Goal: Task Accomplishment & Management: Complete application form

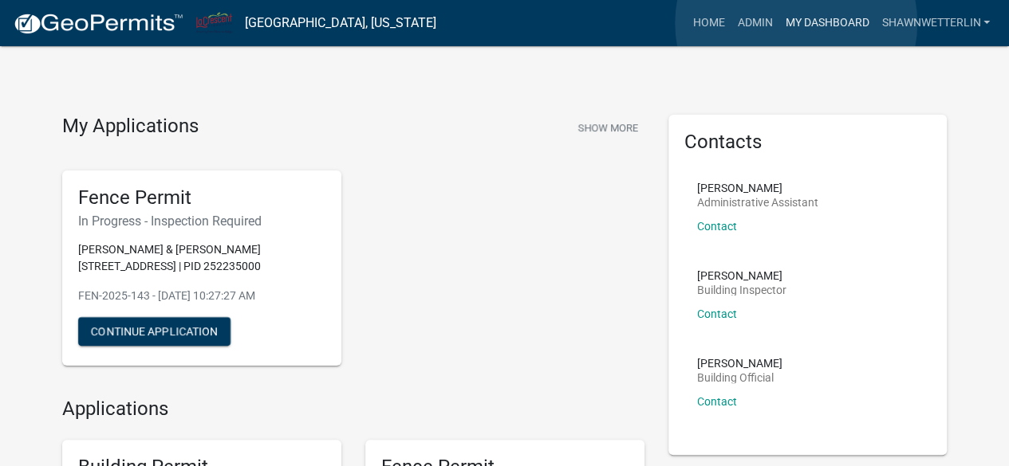
click at [796, 23] on link "My Dashboard" at bounding box center [826, 23] width 96 height 30
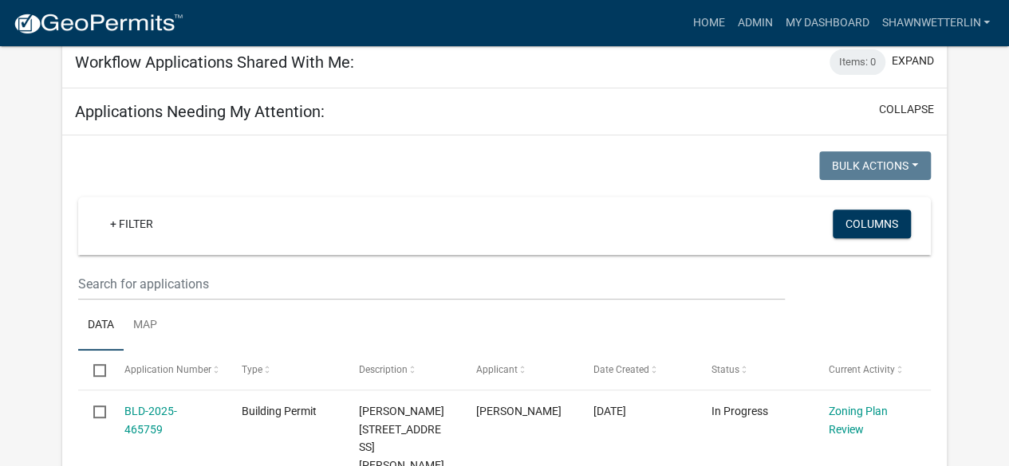
scroll to position [218, 0]
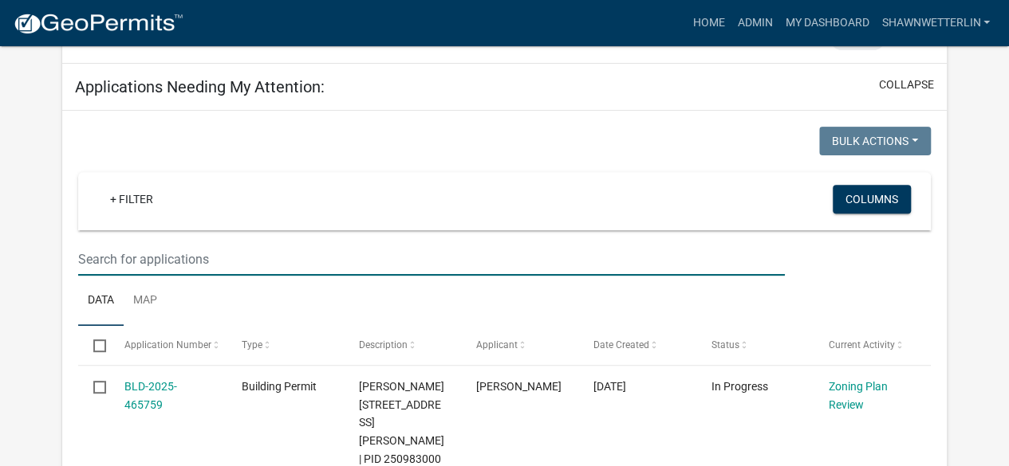
click at [162, 250] on input "text" at bounding box center [431, 259] width 706 height 33
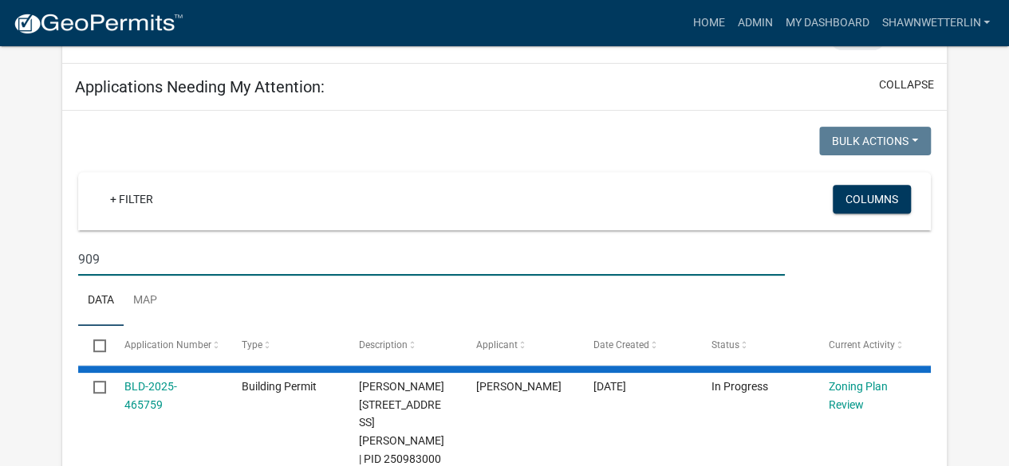
type input "909"
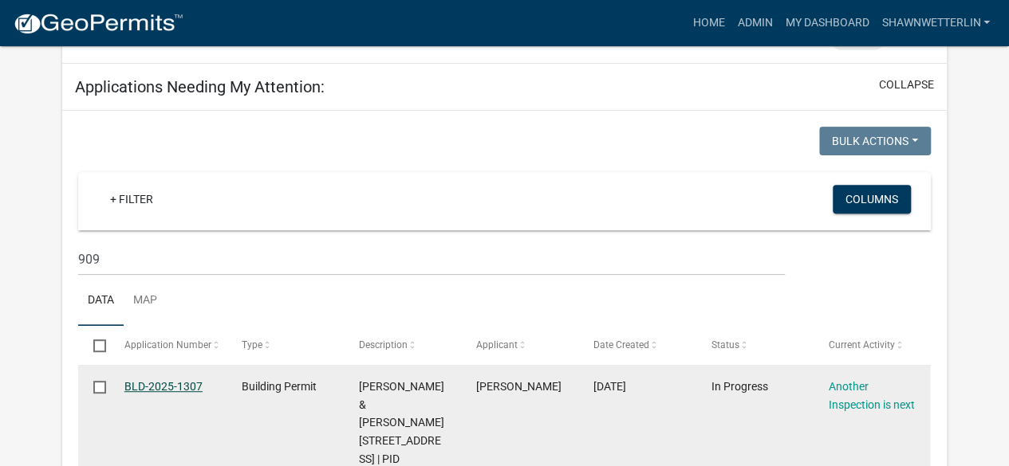
click at [134, 385] on link "BLD-2025-1307" at bounding box center [163, 386] width 78 height 13
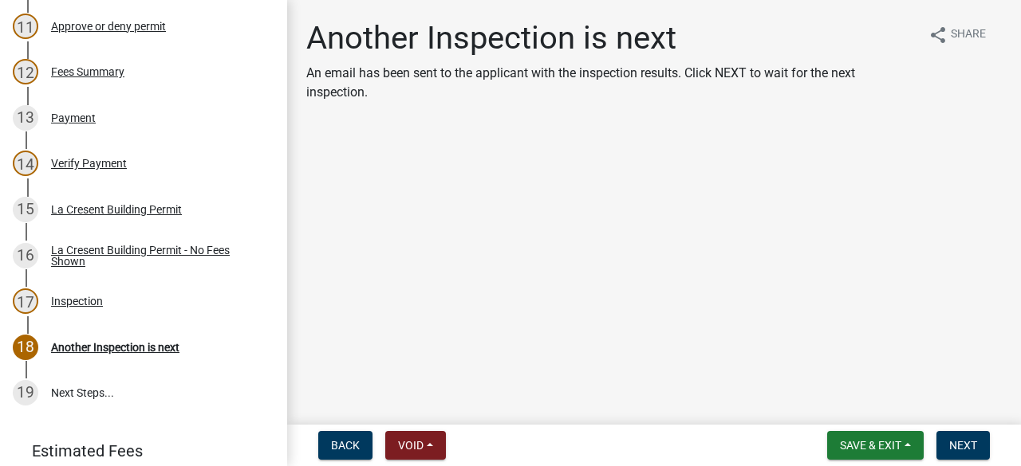
scroll to position [789, 0]
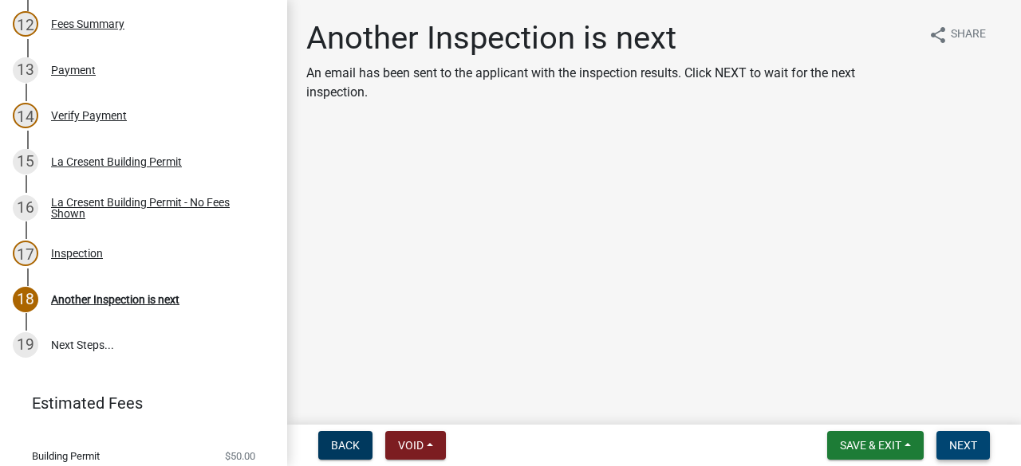
click at [963, 437] on button "Next" at bounding box center [962, 445] width 53 height 29
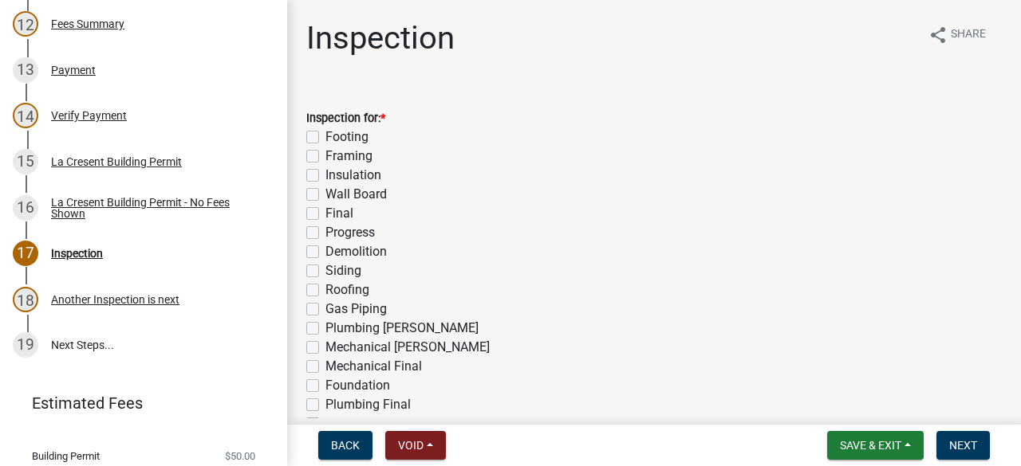
click at [325, 217] on label "Final" at bounding box center [339, 213] width 28 height 19
click at [325, 215] on input "Final" at bounding box center [330, 209] width 10 height 10
checkbox input "true"
checkbox input "false"
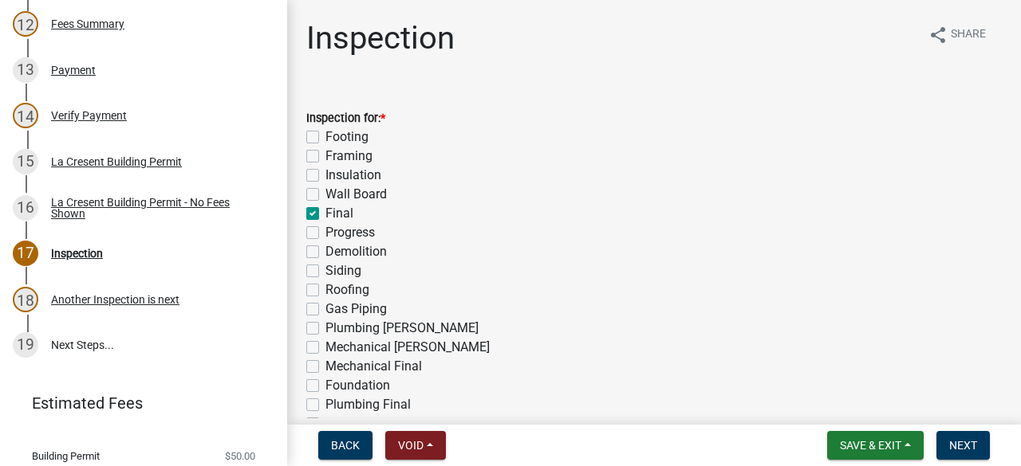
checkbox input "false"
checkbox input "true"
checkbox input "false"
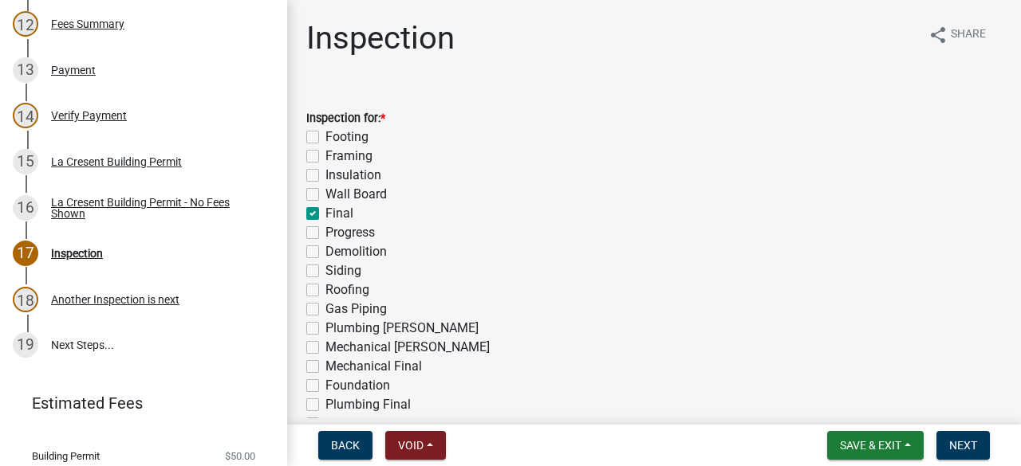
checkbox input "false"
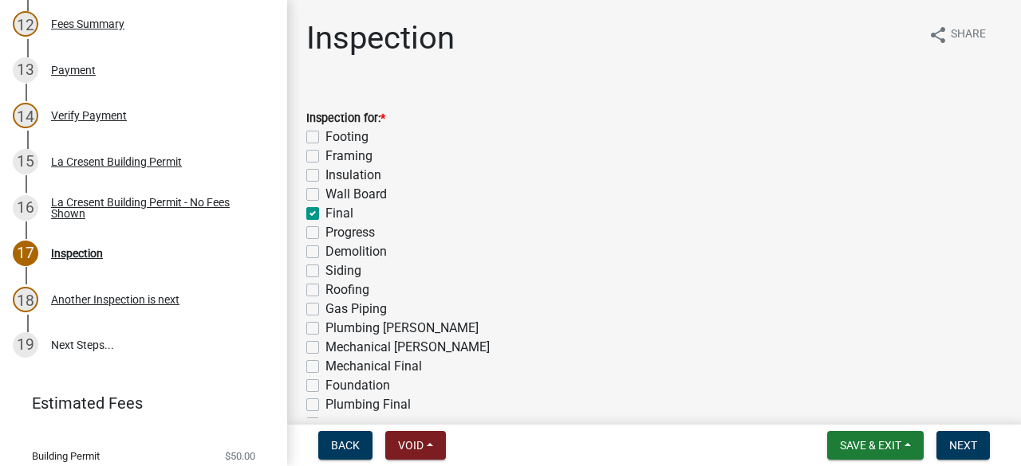
checkbox input "false"
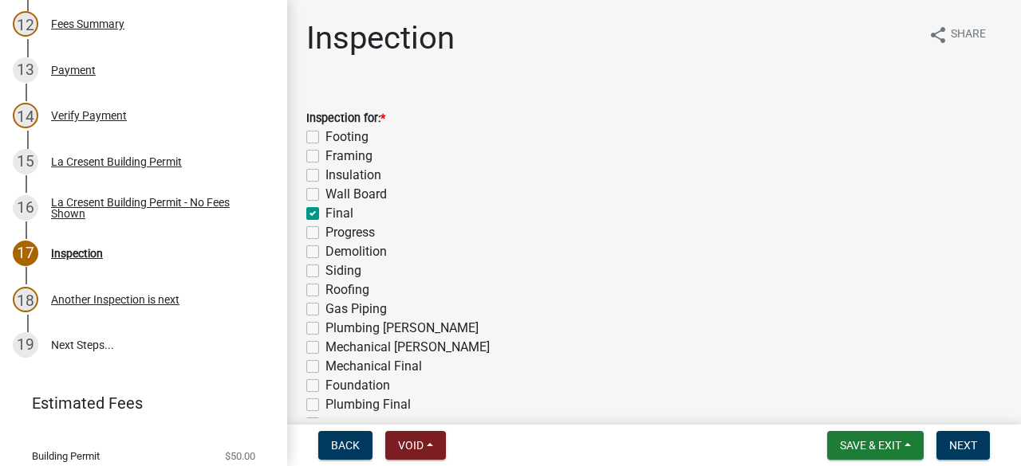
checkbox input "false"
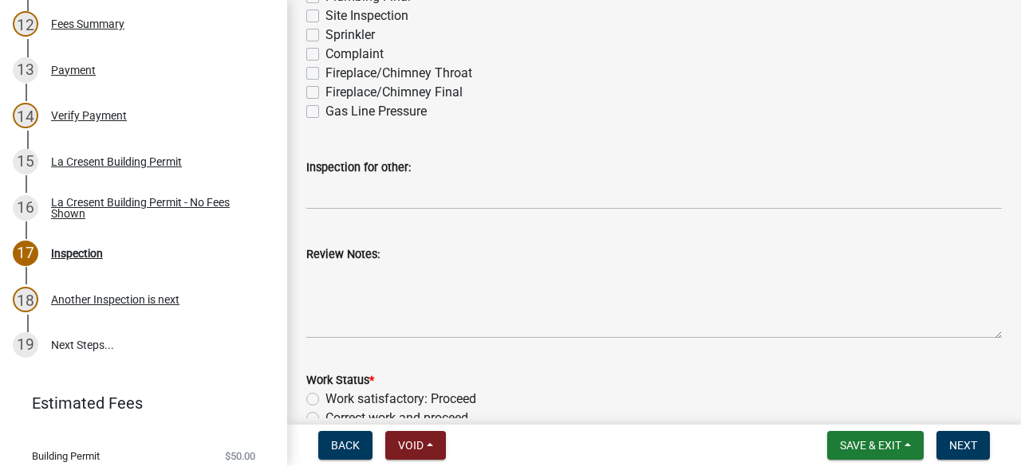
scroll to position [423, 0]
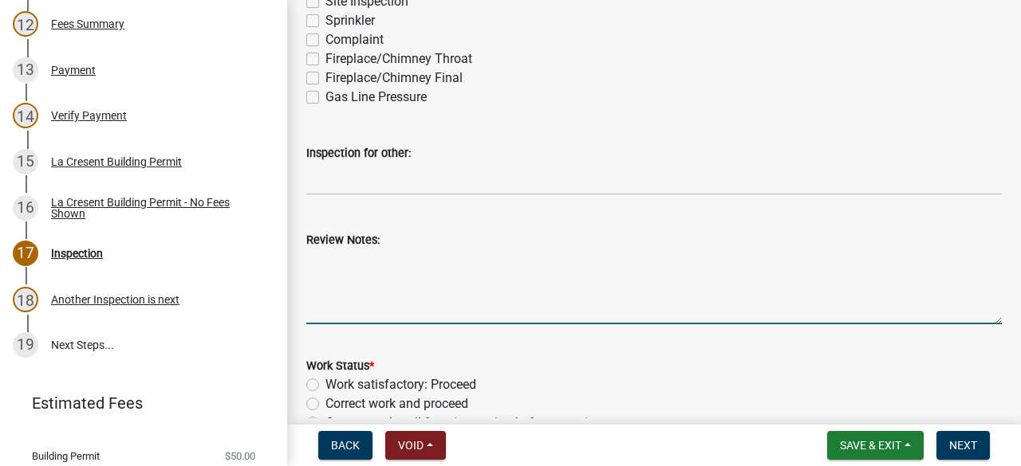
click at [509, 280] on textarea "Review Notes:" at bounding box center [653, 287] width 695 height 75
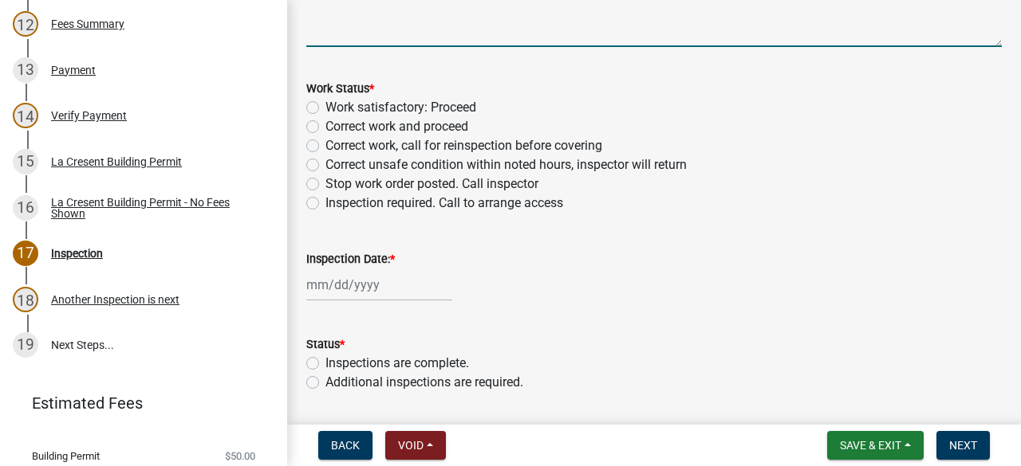
scroll to position [707, 0]
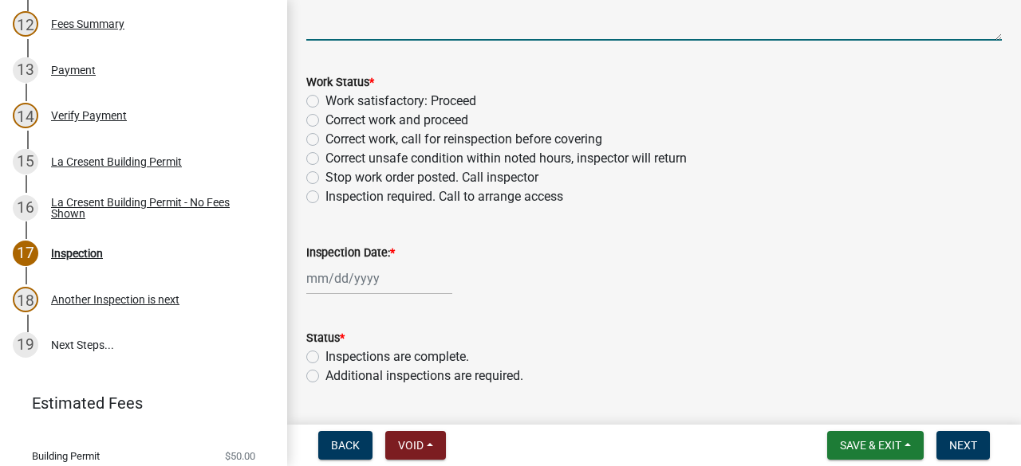
type textarea "Work is completed."
click at [325, 101] on label "Work satisfactory: Proceed" at bounding box center [400, 101] width 151 height 19
click at [325, 101] on input "Work satisfactory: Proceed" at bounding box center [330, 97] width 10 height 10
radio input "true"
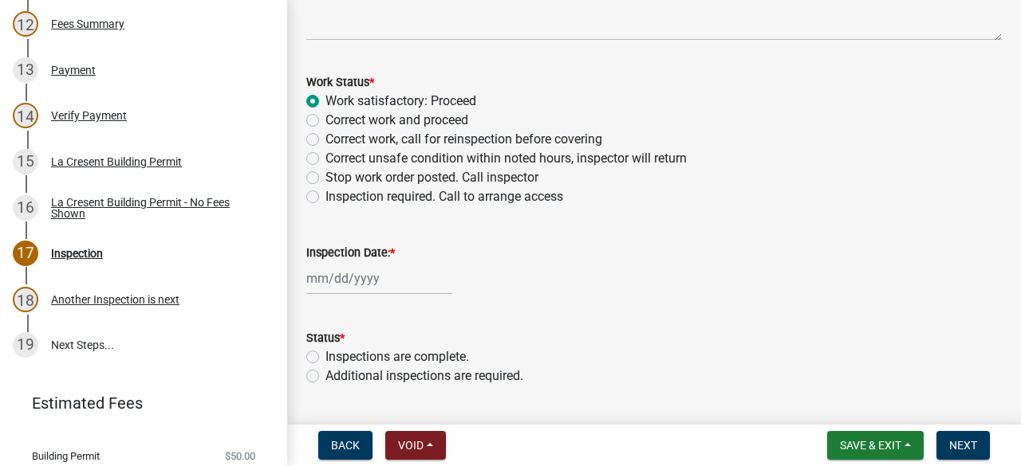
select select "8"
select select "2025"
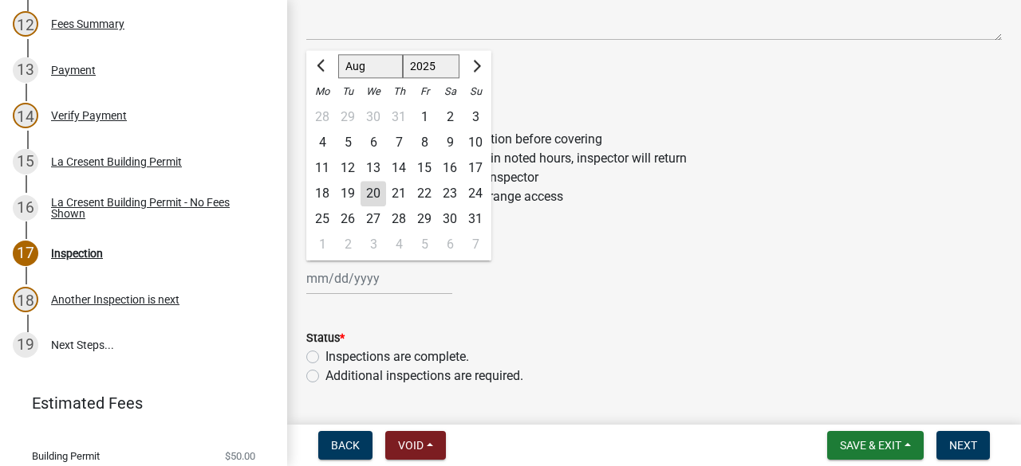
click at [321, 270] on div "[PERSON_NAME] Feb Mar Apr [PERSON_NAME][DATE] Oct Nov [DATE] 1526 1527 1528 152…" at bounding box center [379, 278] width 146 height 33
click at [372, 192] on div "20" at bounding box center [373, 194] width 26 height 26
type input "[DATE]"
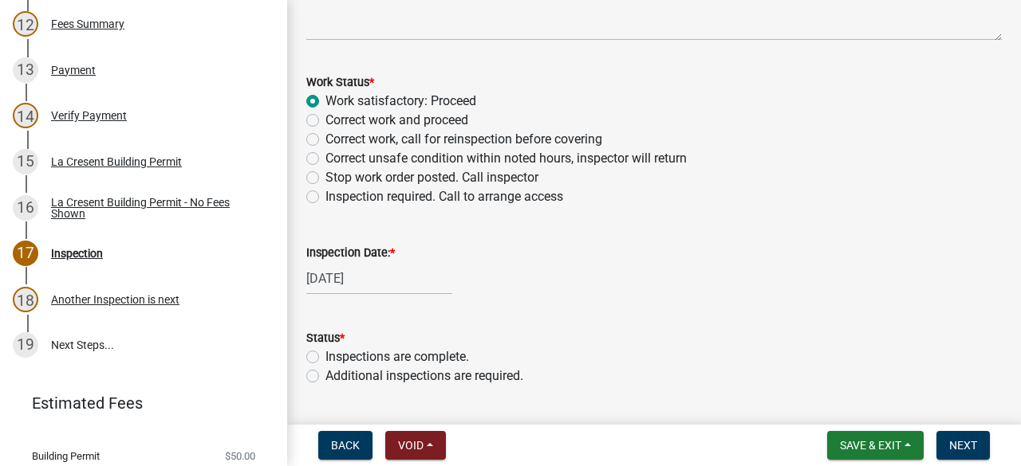
click at [325, 355] on label "Inspections are complete." at bounding box center [397, 357] width 144 height 19
click at [325, 355] on input "Inspections are complete." at bounding box center [330, 353] width 10 height 10
radio input "true"
click at [955, 443] on span "Next" at bounding box center [963, 445] width 28 height 13
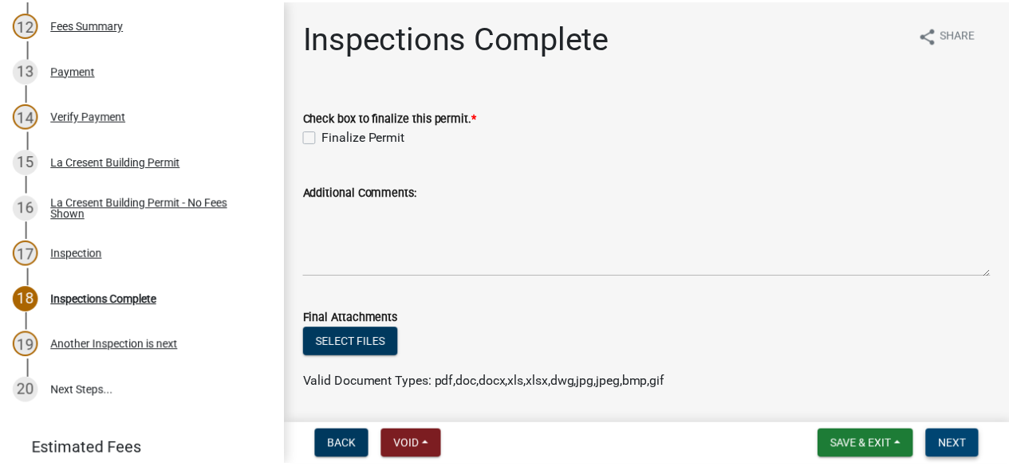
scroll to position [836, 0]
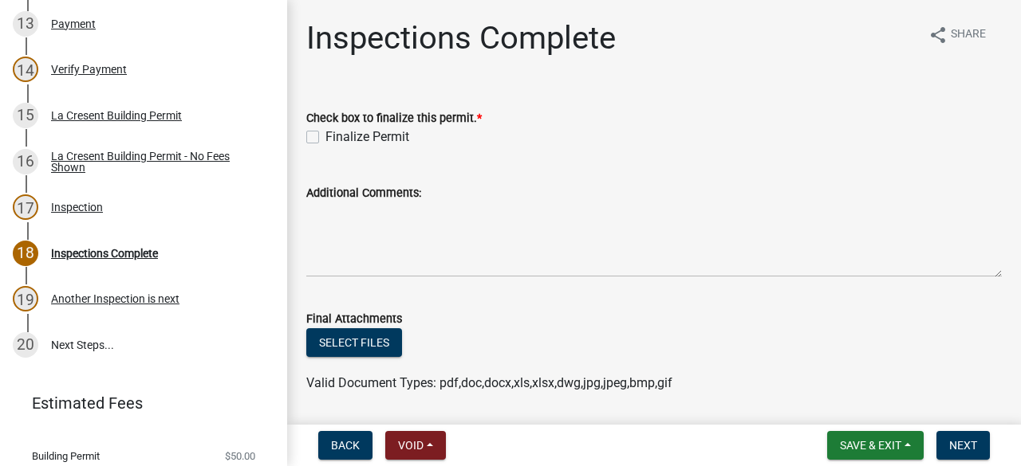
click at [325, 137] on label "Finalize Permit" at bounding box center [367, 137] width 84 height 19
click at [325, 137] on input "Finalize Permit" at bounding box center [330, 133] width 10 height 10
checkbox input "true"
click at [974, 439] on span "Next" at bounding box center [963, 445] width 28 height 13
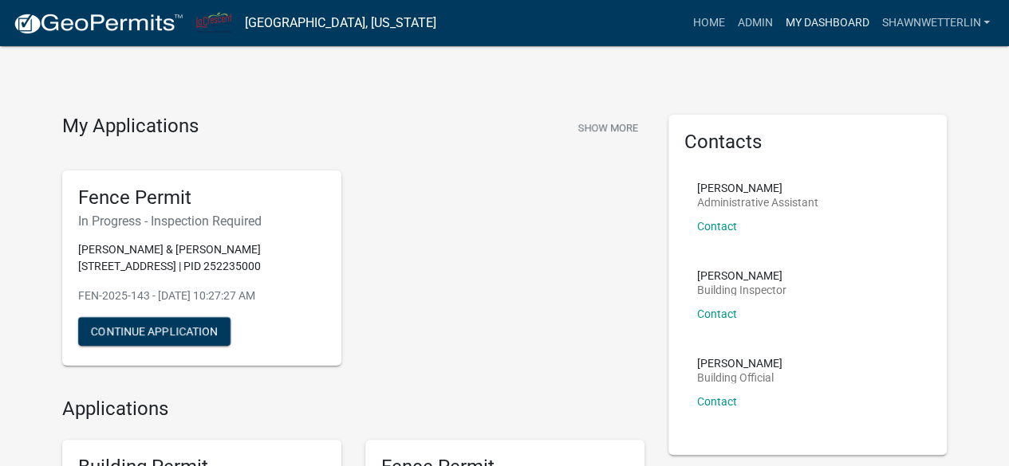
click at [823, 14] on link "My Dashboard" at bounding box center [826, 23] width 96 height 30
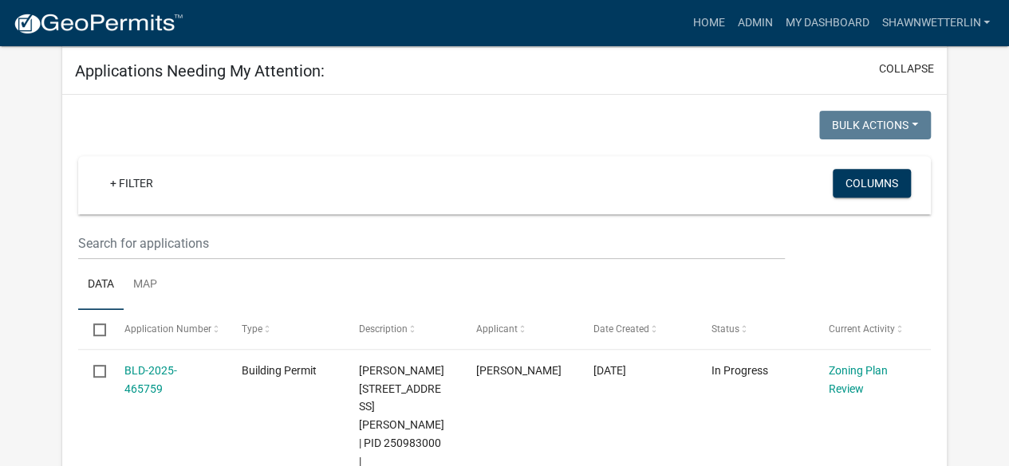
scroll to position [242, 0]
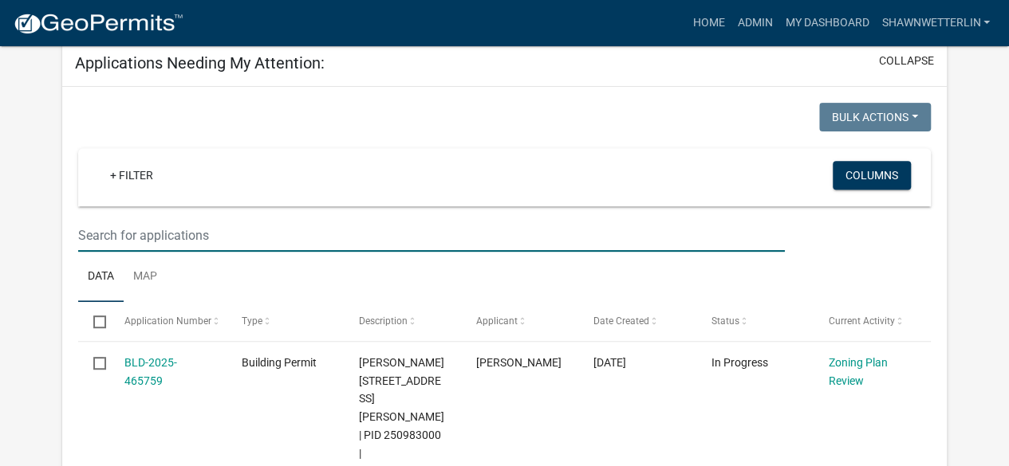
click at [329, 245] on input "text" at bounding box center [431, 235] width 706 height 33
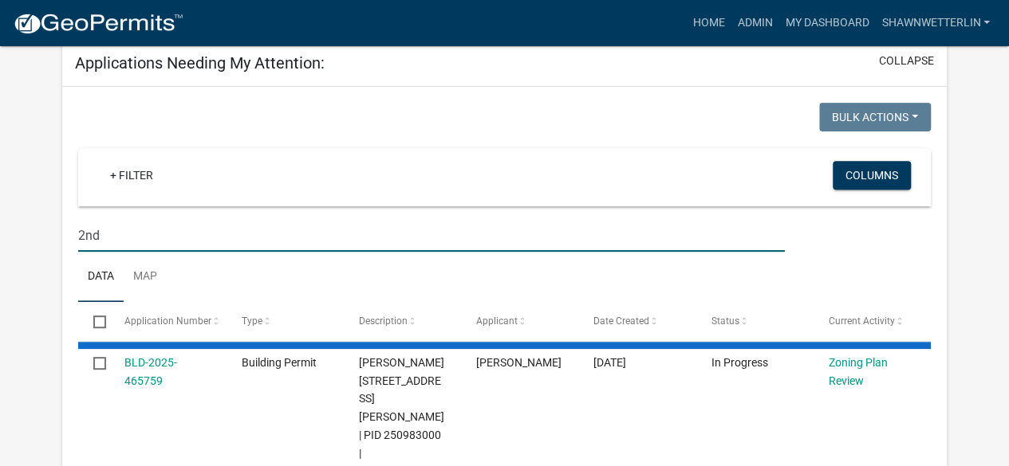
type input "2nd"
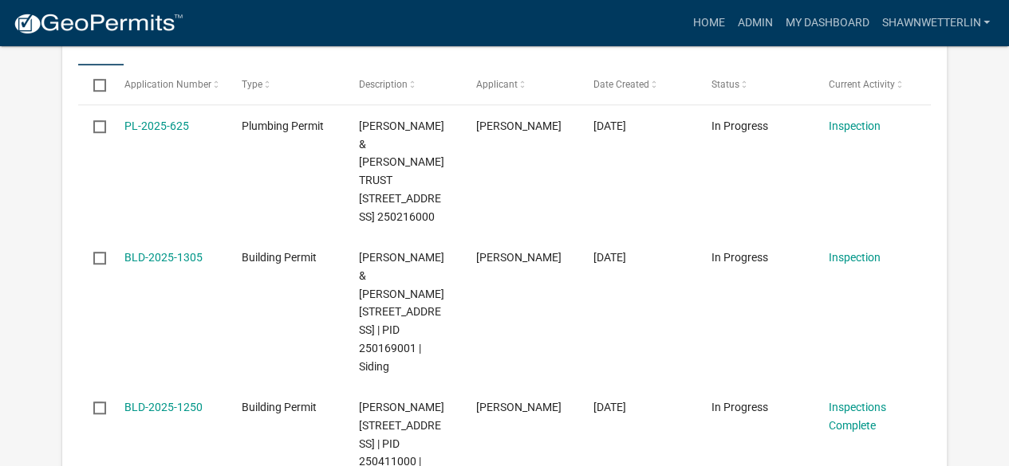
scroll to position [502, 0]
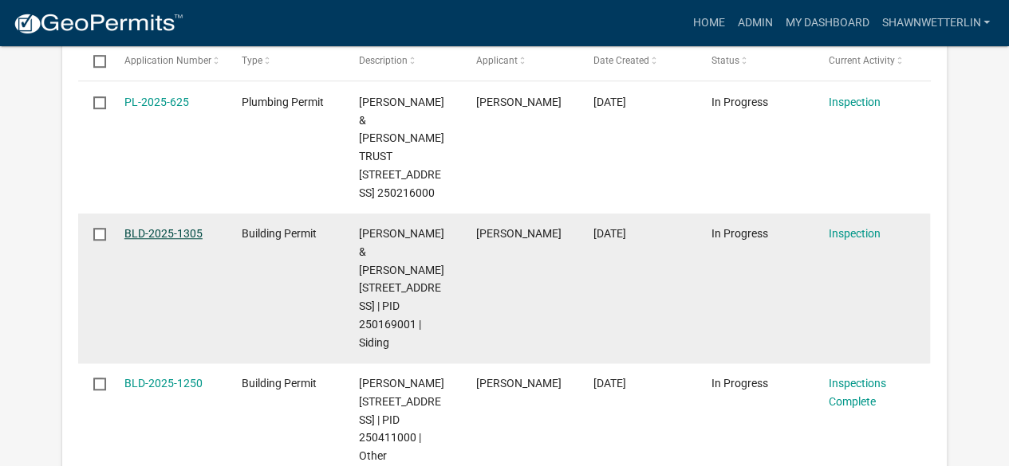
click at [145, 228] on link "BLD-2025-1305" at bounding box center [163, 233] width 78 height 13
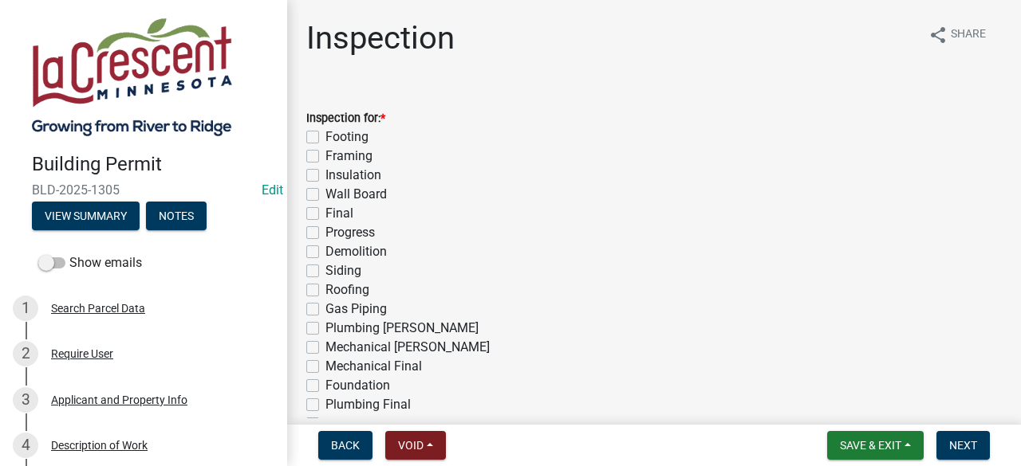
click at [325, 234] on label "Progress" at bounding box center [349, 232] width 49 height 19
click at [325, 234] on input "Progress" at bounding box center [330, 228] width 10 height 10
checkbox input "true"
checkbox input "false"
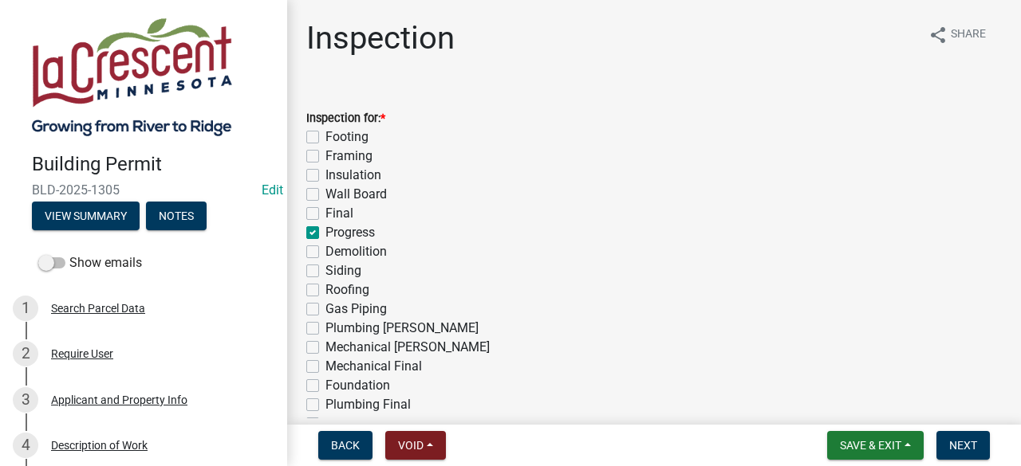
checkbox input "false"
checkbox input "true"
checkbox input "false"
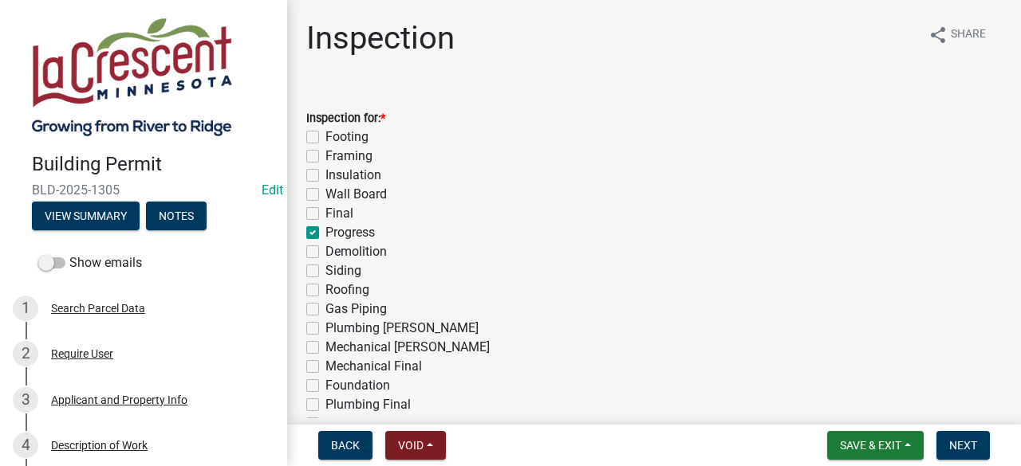
checkbox input "false"
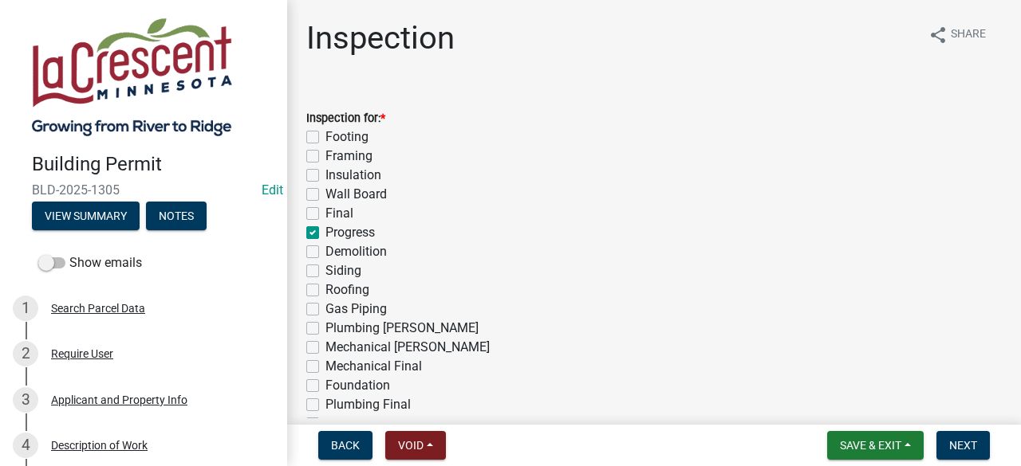
checkbox input "false"
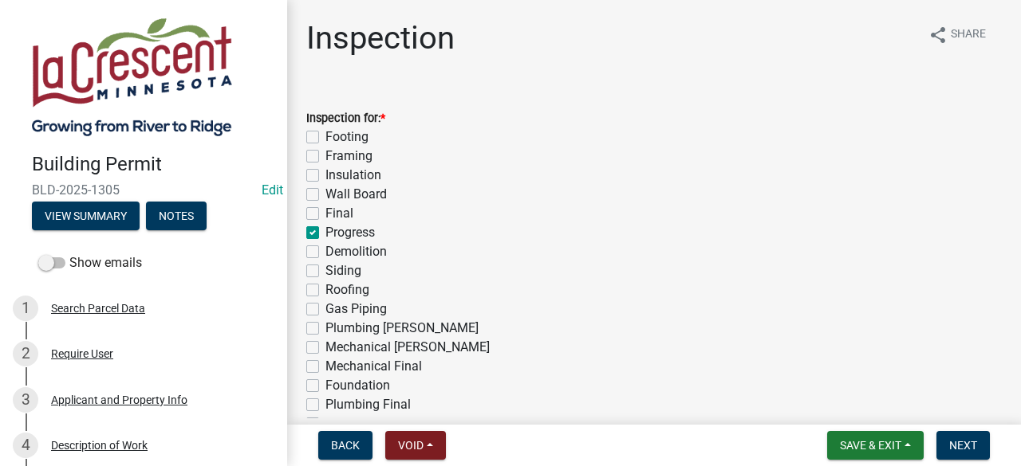
checkbox input "false"
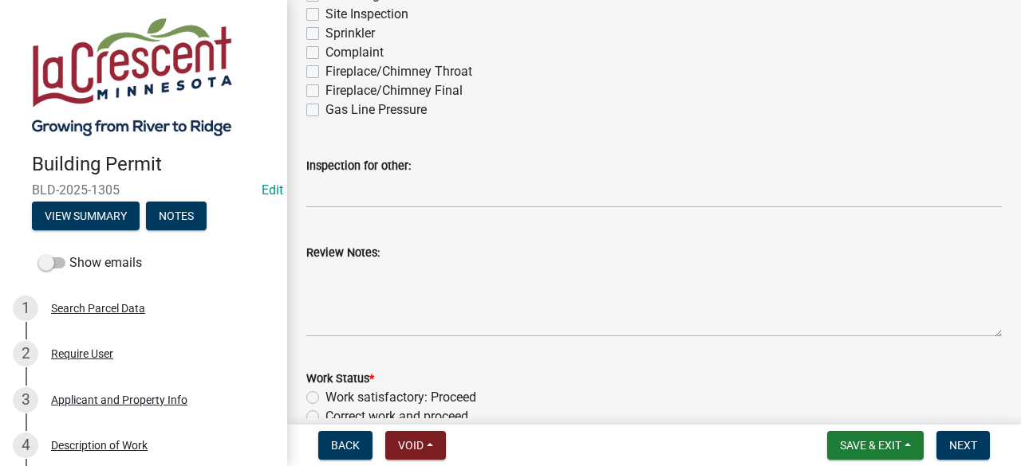
scroll to position [411, 0]
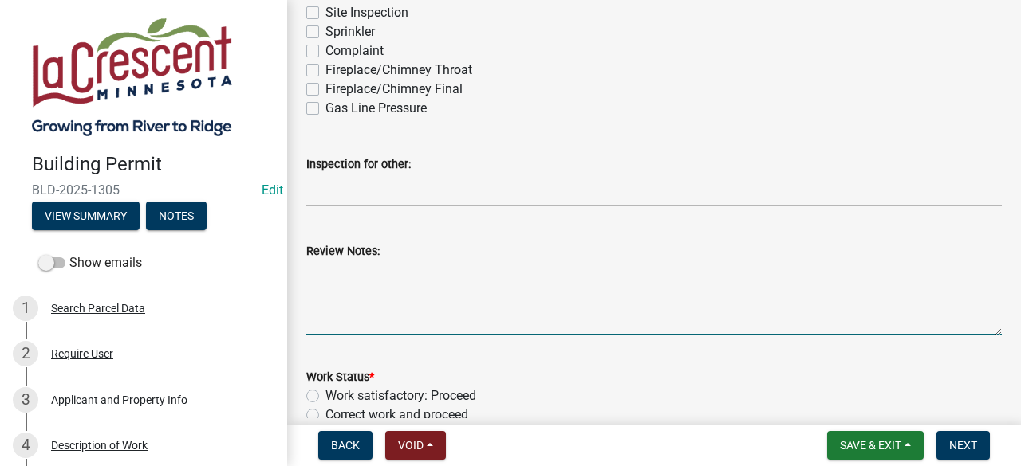
click at [410, 275] on textarea "Review Notes:" at bounding box center [653, 298] width 695 height 75
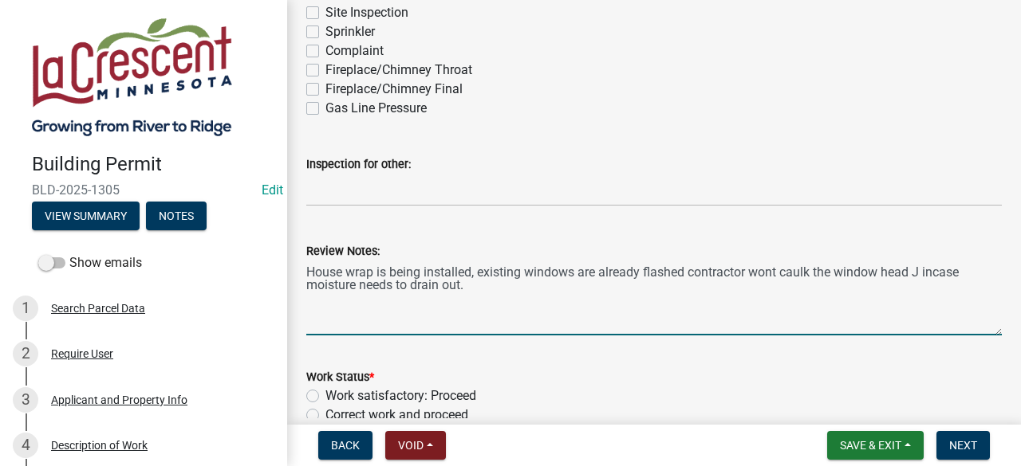
click at [688, 266] on textarea "House wrap is being installed, existing windows are already flashed contractor …" at bounding box center [653, 298] width 695 height 75
click at [545, 296] on textarea "House wrap is being installed, existing windows are already flashed with metal,…" at bounding box center [653, 298] width 695 height 75
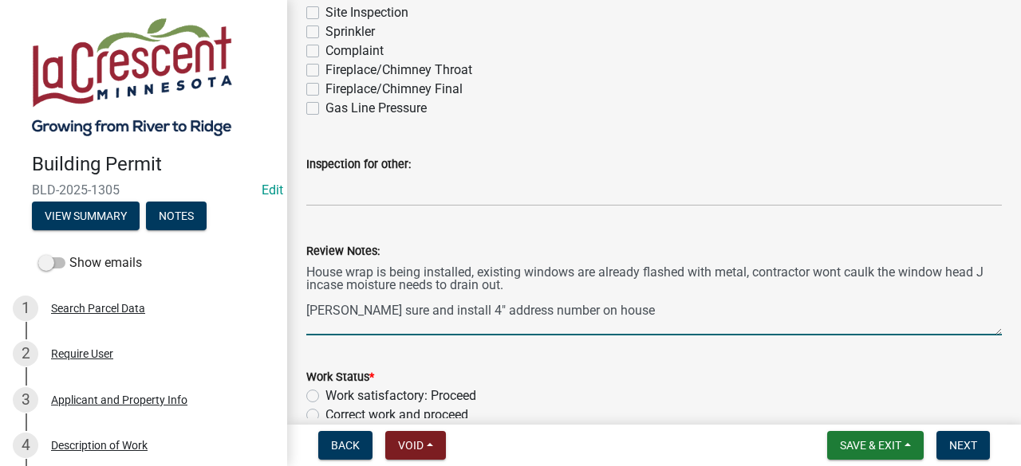
click at [534, 307] on textarea "House wrap is being installed, existing windows are already flashed with metal,…" at bounding box center [653, 298] width 695 height 75
click at [593, 305] on textarea "House wrap is being installed, existing windows are already flashed with metal,…" at bounding box center [653, 298] width 695 height 75
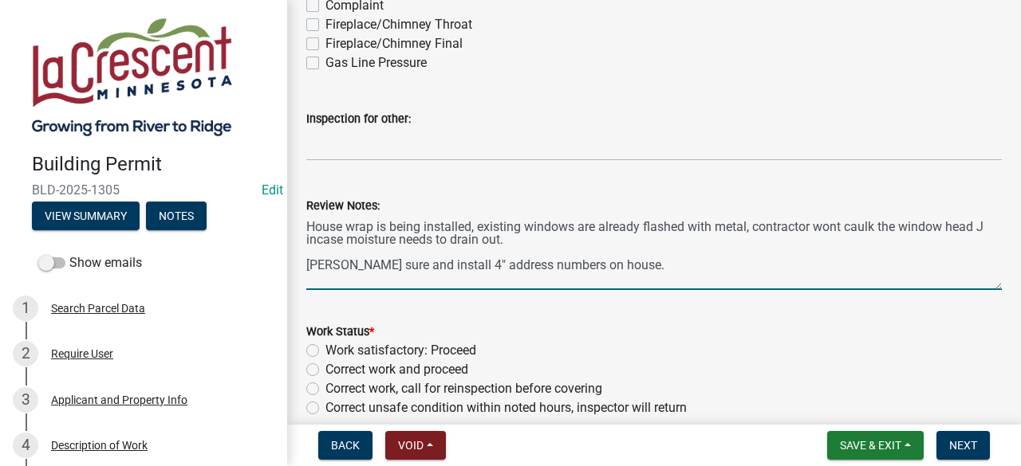
scroll to position [486, 0]
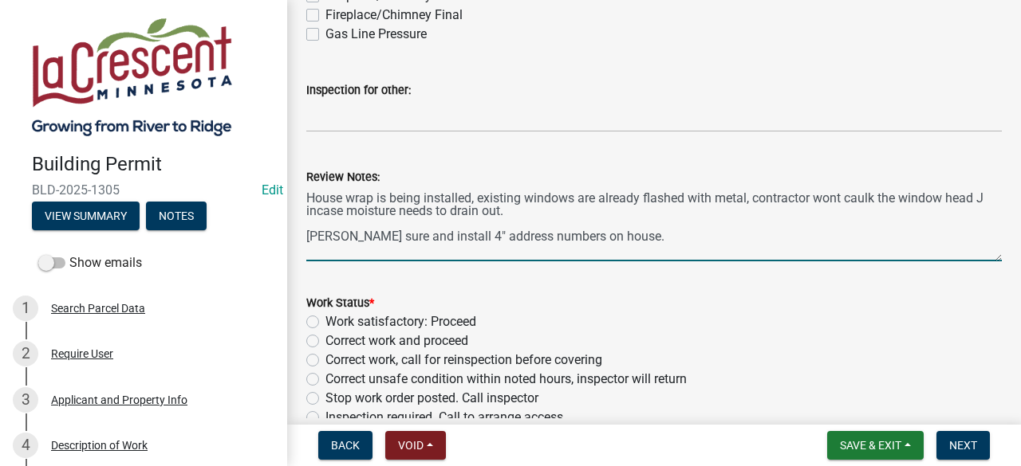
click at [316, 209] on textarea "House wrap is being installed, existing windows are already flashed with metal,…" at bounding box center [653, 224] width 695 height 75
click at [336, 237] on textarea "House wrap is being installed, existing windows are already flashed with metal,…" at bounding box center [653, 224] width 695 height 75
click at [346, 211] on textarea "House wrap is being installed, existing windows are already flashed with metal,…" at bounding box center [653, 224] width 695 height 75
click at [410, 211] on textarea "House wrap is being installed, existing windows are already flashed with metal,…" at bounding box center [653, 224] width 695 height 75
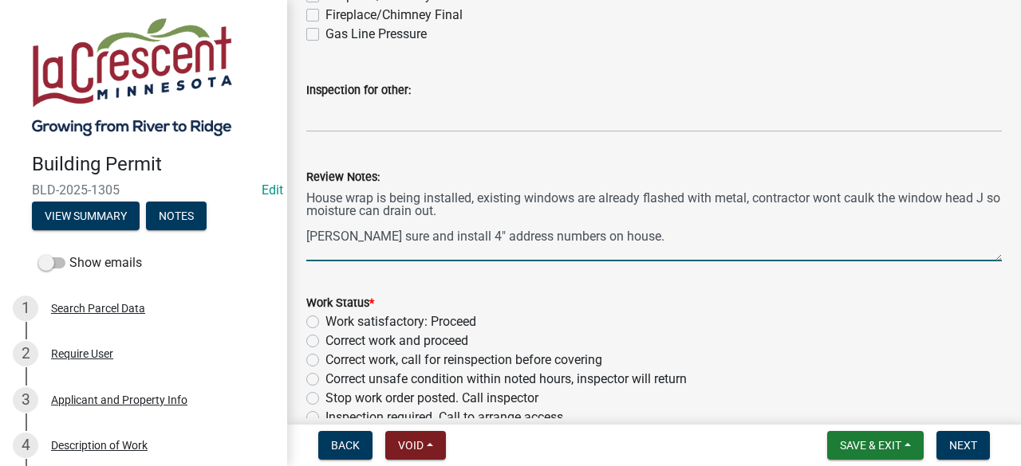
type textarea "House wrap is being installed, existing windows are already flashed with metal,…"
click at [325, 321] on label "Work satisfactory: Proceed" at bounding box center [400, 322] width 151 height 19
click at [325, 321] on input "Work satisfactory: Proceed" at bounding box center [330, 318] width 10 height 10
radio input "true"
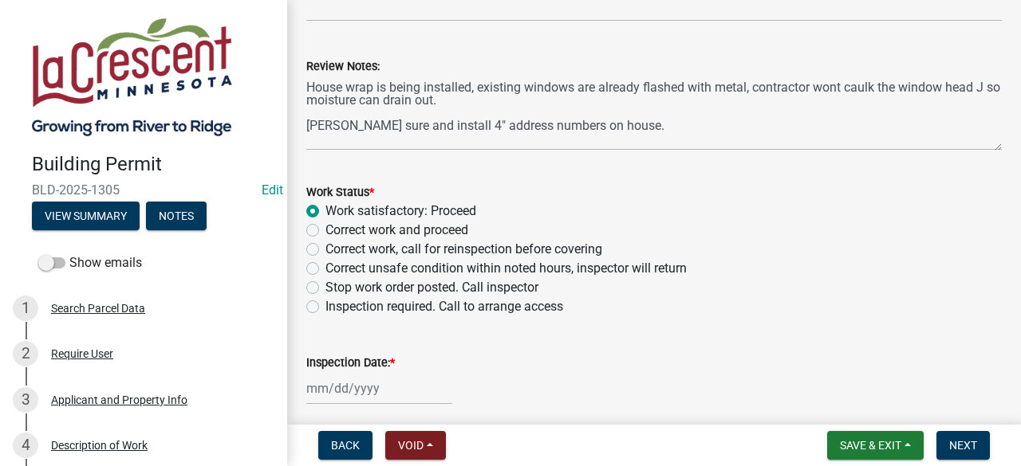
scroll to position [750, 0]
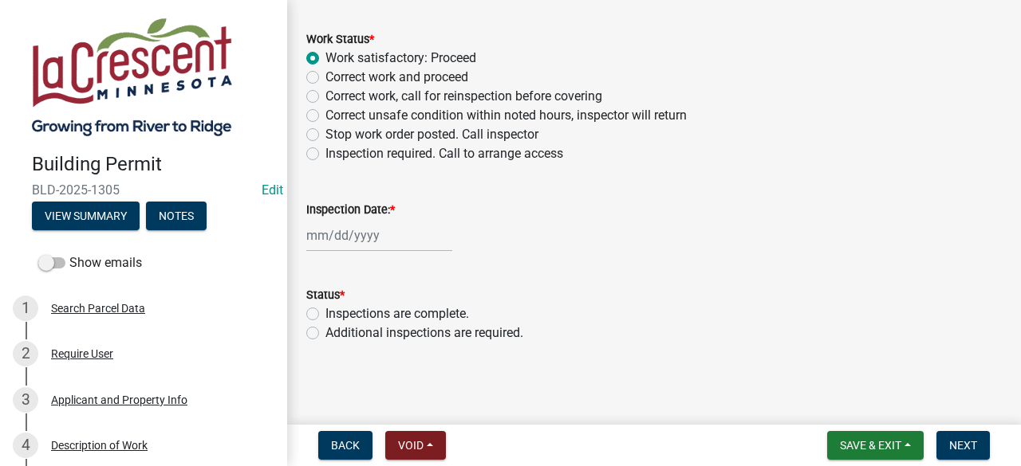
select select "8"
select select "2025"
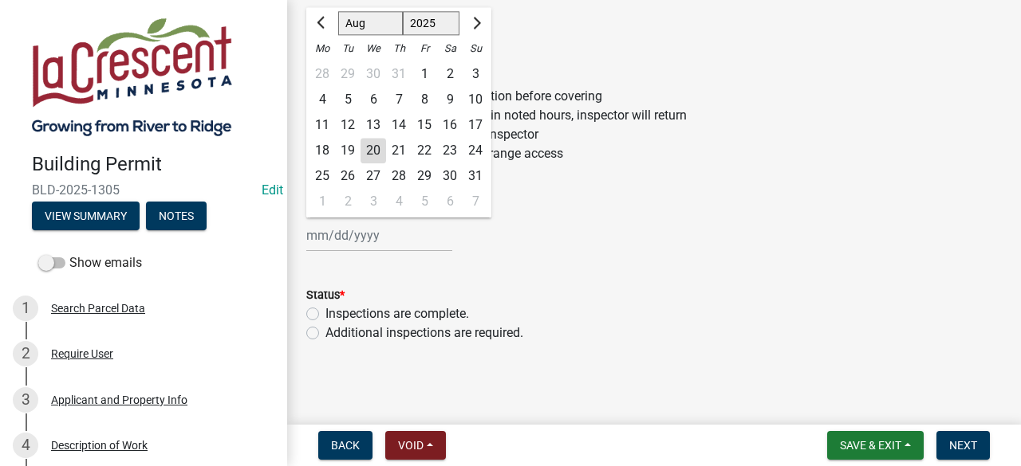
click at [376, 239] on div "[PERSON_NAME] Feb Mar Apr [PERSON_NAME][DATE] Oct Nov [DATE] 1526 1527 1528 152…" at bounding box center [379, 235] width 146 height 33
click at [372, 146] on div "20" at bounding box center [373, 151] width 26 height 26
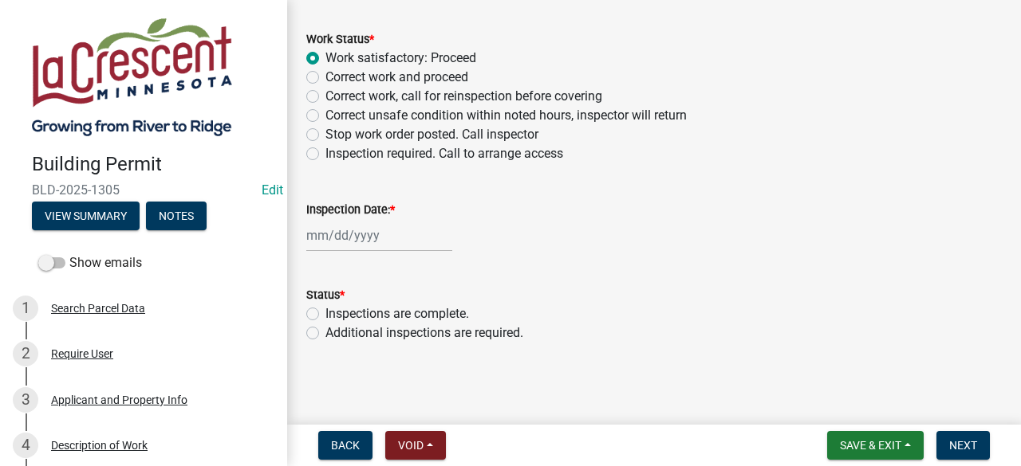
type input "[DATE]"
click at [325, 337] on label "Additional inspections are required." at bounding box center [424, 333] width 198 height 19
click at [325, 334] on input "Additional inspections are required." at bounding box center [330, 329] width 10 height 10
radio input "true"
click at [958, 451] on span "Next" at bounding box center [963, 445] width 28 height 13
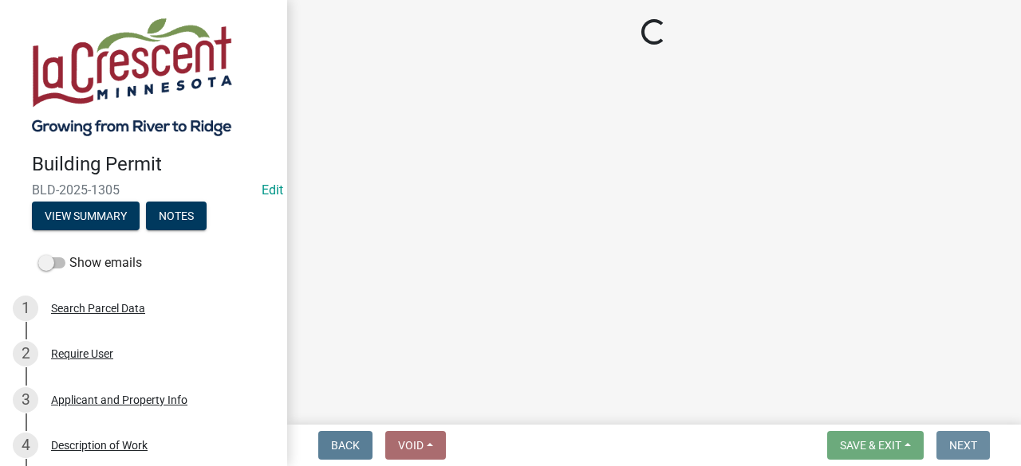
scroll to position [0, 0]
